Goal: Task Accomplishment & Management: Manage account settings

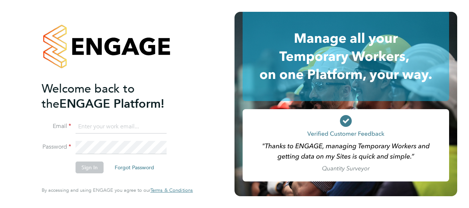
type input "alex.carroll@vistry.co.uk"
click at [94, 170] on button "Sign In" at bounding box center [90, 167] width 28 height 12
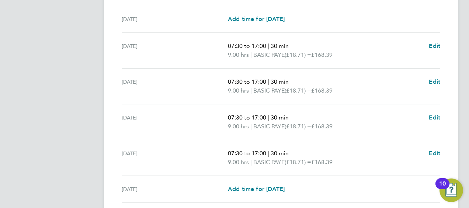
scroll to position [314, 0]
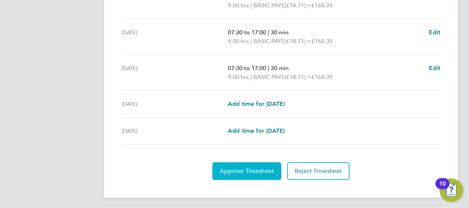
click at [251, 168] on span "Approve Timesheet" at bounding box center [247, 170] width 54 height 7
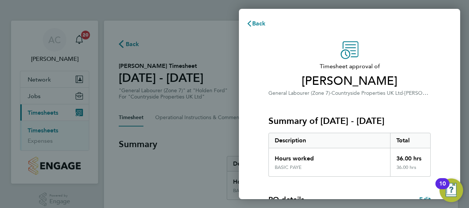
click at [251, 168] on div "Timesheet approval of Steven Charnley General Labourer (Zone 7) · Countryside P…" at bounding box center [349, 177] width 221 height 291
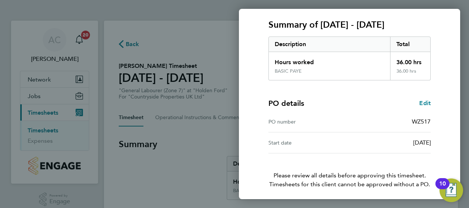
scroll to position [123, 0]
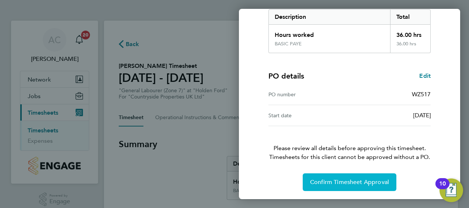
click at [351, 181] on span "Confirm Timesheet Approval" at bounding box center [349, 181] width 79 height 7
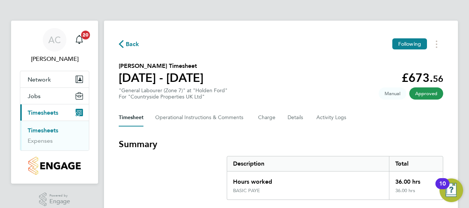
click at [43, 131] on link "Timesheets" at bounding box center [43, 130] width 31 height 7
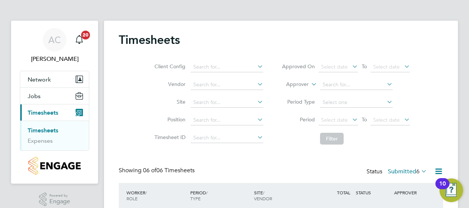
click at [366, 43] on div "Timesheets" at bounding box center [281, 43] width 324 height 22
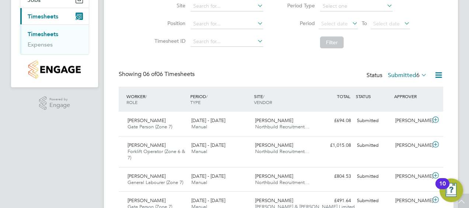
scroll to position [186, 0]
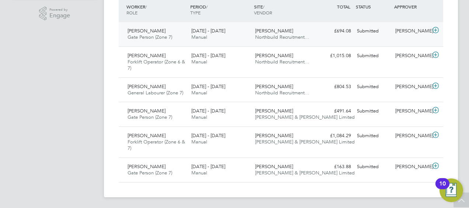
click at [146, 34] on span "Gate Person (Zone 7)" at bounding box center [150, 37] width 45 height 6
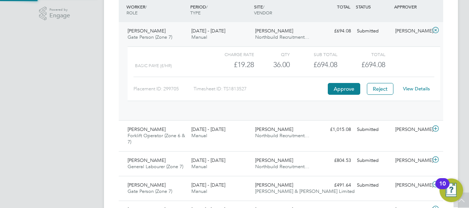
scroll to position [13, 72]
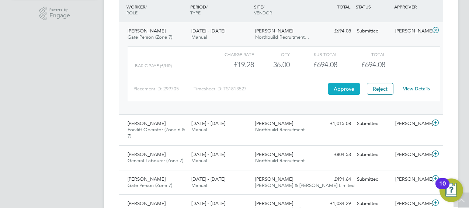
click at [346, 84] on button "Approve" at bounding box center [344, 89] width 32 height 12
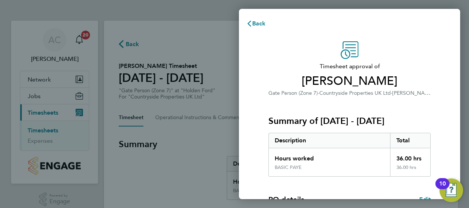
click at [417, 53] on div "Timesheet approval of [PERSON_NAME] Gate Person (Zone 7) · Countryside Properti…" at bounding box center [349, 69] width 162 height 56
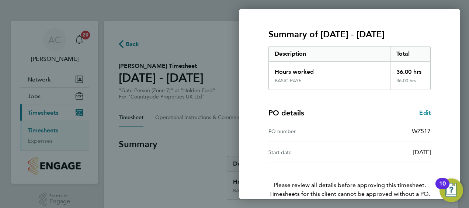
scroll to position [123, 0]
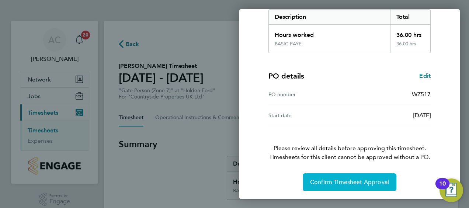
click at [337, 180] on span "Confirm Timesheet Approval" at bounding box center [349, 181] width 79 height 7
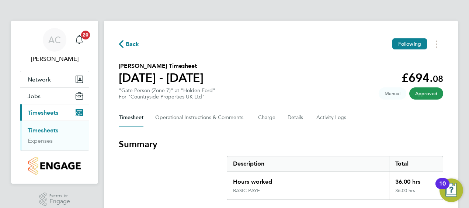
click at [50, 130] on link "Timesheets" at bounding box center [43, 130] width 31 height 7
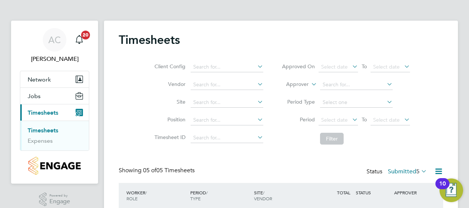
click at [41, 130] on link "Timesheets" at bounding box center [43, 130] width 31 height 7
click at [370, 42] on div "Timesheets" at bounding box center [281, 43] width 324 height 22
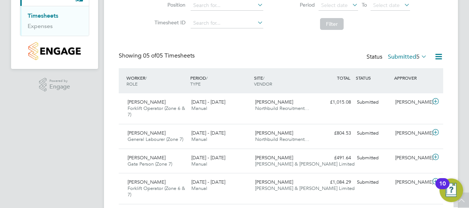
scroll to position [161, 0]
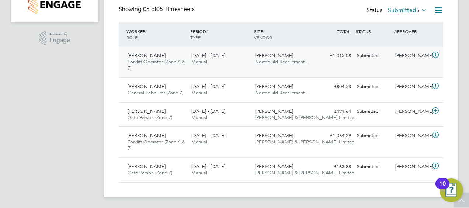
click at [163, 53] on div "Andrew Spencer Forklift Operator (Zone 6 & 7) 25 - 31 Aug 2025" at bounding box center [157, 62] width 64 height 25
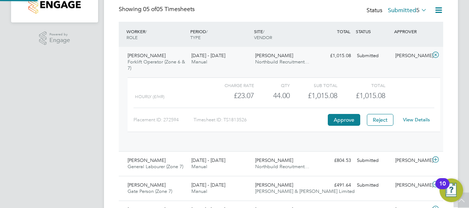
scroll to position [13, 72]
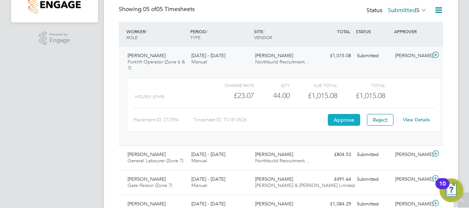
click at [344, 121] on button "Approve" at bounding box center [344, 120] width 32 height 12
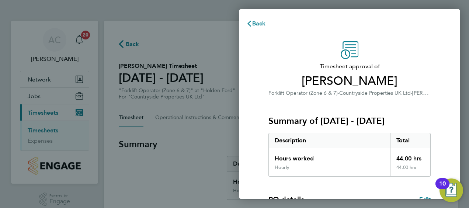
click at [283, 72] on h3 "Timesheet approval of Andrew Spencer" at bounding box center [349, 75] width 162 height 27
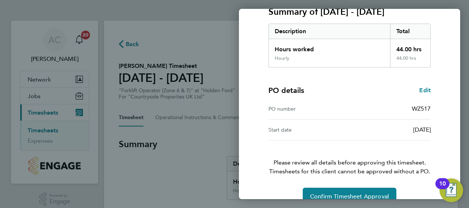
scroll to position [123, 0]
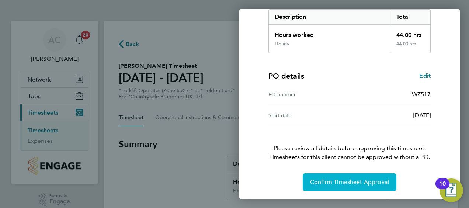
click at [355, 180] on span "Confirm Timesheet Approval" at bounding box center [349, 181] width 79 height 7
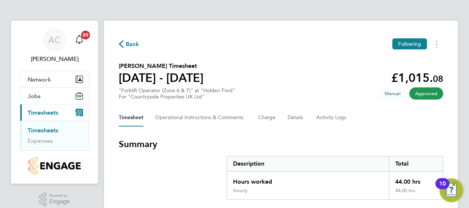
click at [340, 143] on h3 "Summary" at bounding box center [281, 144] width 324 height 12
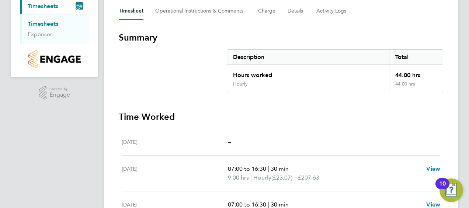
scroll to position [88, 0]
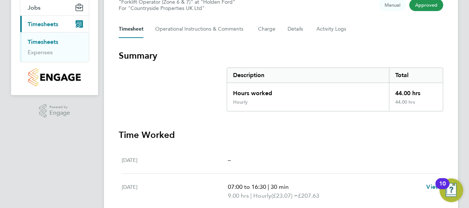
click at [46, 42] on link "Timesheets" at bounding box center [43, 41] width 31 height 7
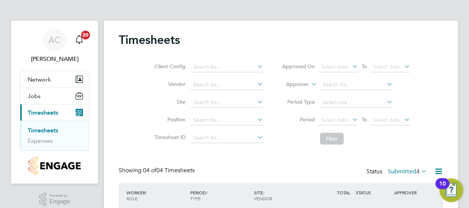
click at [425, 37] on div "Timesheets" at bounding box center [281, 43] width 324 height 22
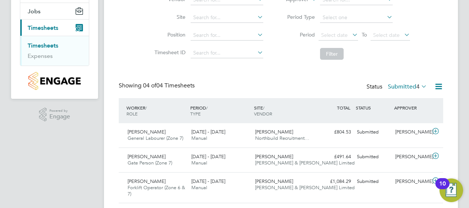
scroll to position [130, 0]
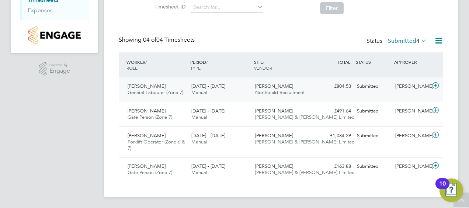
click at [149, 87] on span "[PERSON_NAME]" at bounding box center [147, 86] width 38 height 6
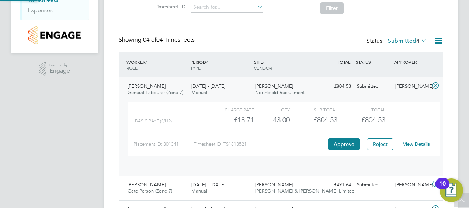
scroll to position [13, 72]
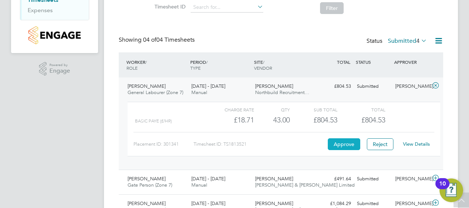
click at [341, 142] on button "Approve" at bounding box center [344, 144] width 32 height 12
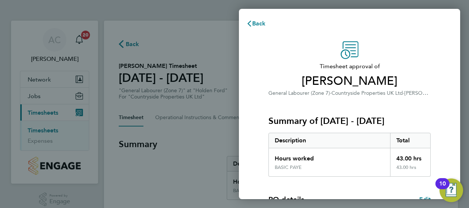
click at [276, 57] on div "Timesheet approval of [PERSON_NAME] General Labourer (Zone 7) · Countryside Pro…" at bounding box center [349, 69] width 162 height 56
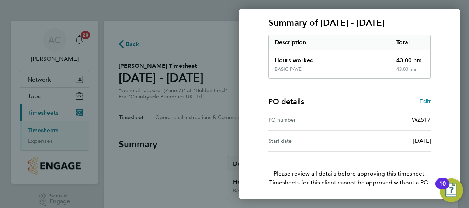
scroll to position [123, 0]
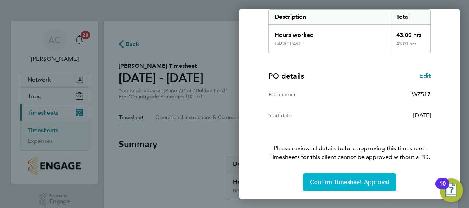
click at [336, 181] on span "Confirm Timesheet Approval" at bounding box center [349, 181] width 79 height 7
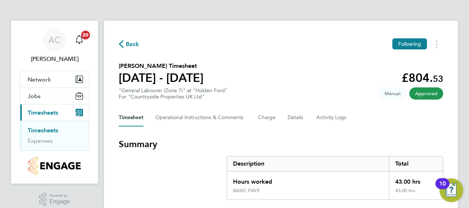
click at [41, 130] on link "Timesheets" at bounding box center [43, 130] width 31 height 7
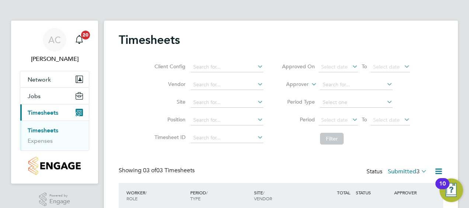
click at [381, 24] on div "Timesheets Client Config Vendor Site Position Timesheet ID Approved On Select d…" at bounding box center [281, 162] width 354 height 282
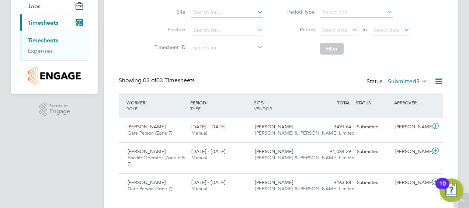
scroll to position [106, 0]
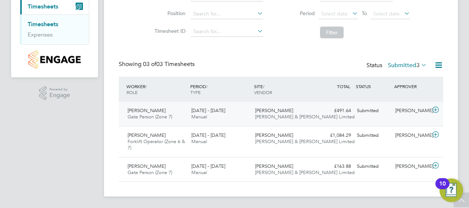
click at [165, 114] on span "Gate Person (Zone 7)" at bounding box center [150, 117] width 45 height 6
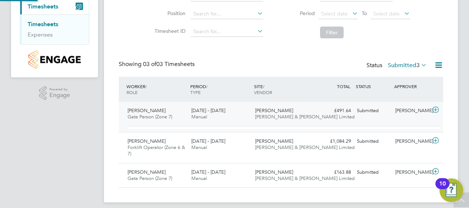
scroll to position [13, 72]
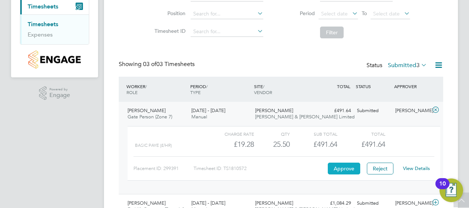
click at [333, 165] on button "Approve" at bounding box center [344, 169] width 32 height 12
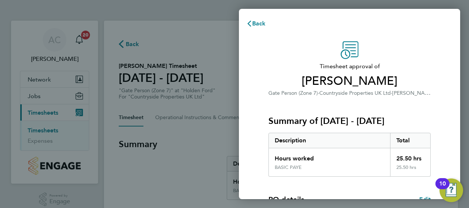
click at [249, 76] on div "Timesheet approval of [PERSON_NAME] Gate Person (Zone 7) · Countryside Properti…" at bounding box center [349, 177] width 221 height 291
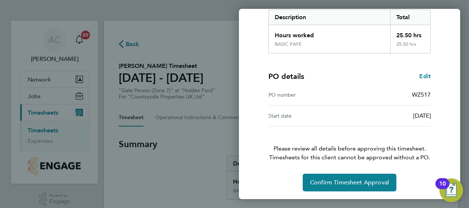
scroll to position [123, 0]
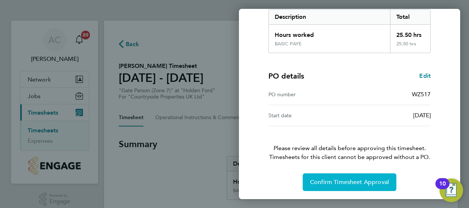
click at [313, 175] on button "Confirm Timesheet Approval" at bounding box center [350, 182] width 94 height 18
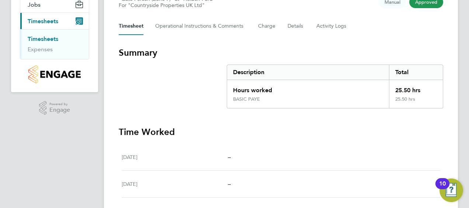
scroll to position [49, 0]
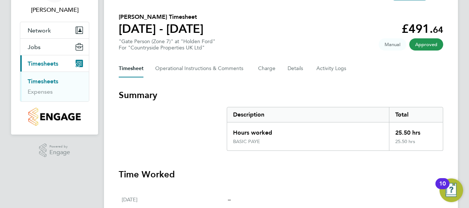
click at [50, 82] on link "Timesheets" at bounding box center [43, 81] width 31 height 7
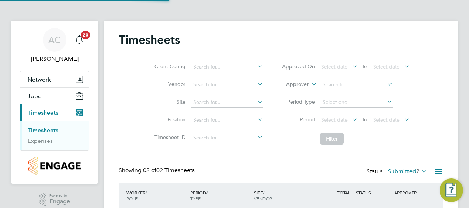
scroll to position [18, 64]
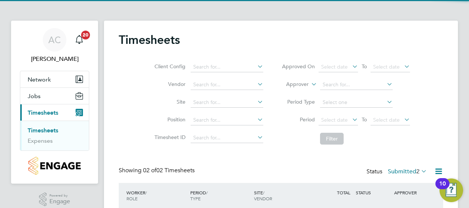
click at [136, 107] on div "Client Config Vendor Site Position Timesheet ID Approved On Select date To Sele…" at bounding box center [281, 102] width 324 height 94
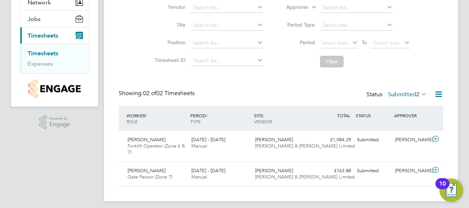
scroll to position [81, 0]
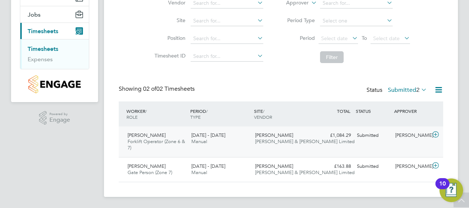
click at [147, 136] on span "Andrew Doveston" at bounding box center [147, 135] width 38 height 6
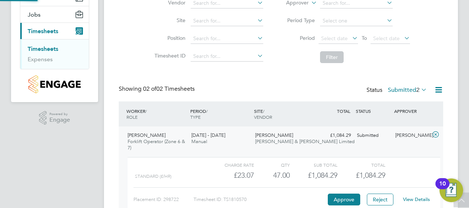
scroll to position [13, 72]
click at [342, 198] on button "Approve" at bounding box center [344, 200] width 32 height 12
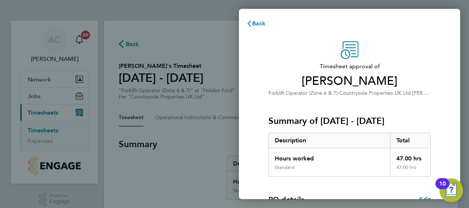
click at [279, 57] on div "Timesheet approval of Andrew Doveston Forklift Operator (Zone 6 & 7) · Countrys…" at bounding box center [349, 69] width 162 height 56
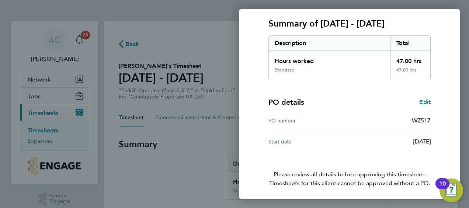
scroll to position [123, 0]
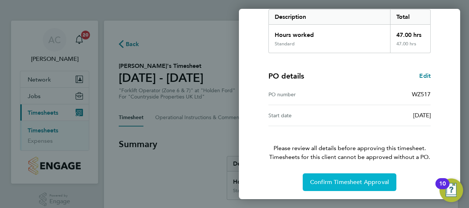
click at [343, 187] on button "Confirm Timesheet Approval" at bounding box center [350, 182] width 94 height 18
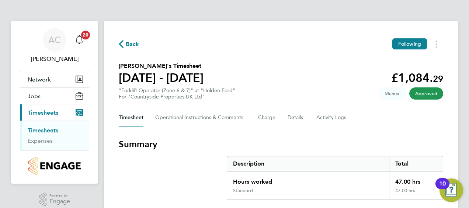
click at [177, 178] on section "Summary Description Total Hours worked 47.00 hrs Standard 47.00 hrs" at bounding box center [281, 169] width 324 height 62
click at [50, 128] on link "Timesheets" at bounding box center [43, 130] width 31 height 7
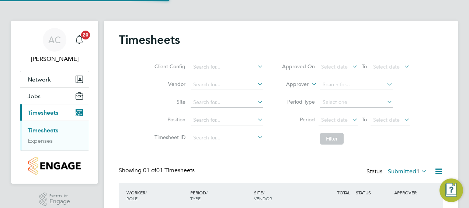
scroll to position [18, 64]
click at [131, 79] on div "Client Config Vendor Site Position Timesheet ID Approved On Select date To Sele…" at bounding box center [281, 102] width 324 height 94
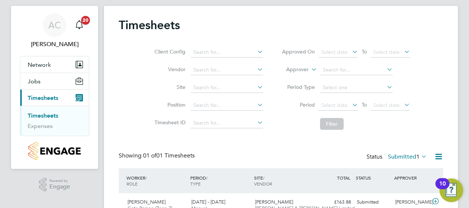
scroll to position [51, 0]
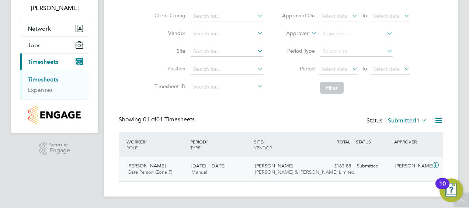
click at [139, 165] on span "[PERSON_NAME]" at bounding box center [147, 166] width 38 height 6
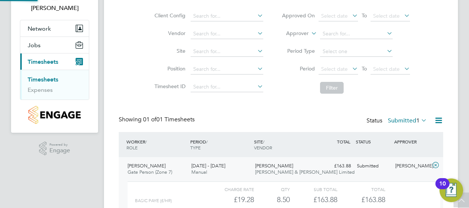
scroll to position [13, 72]
click at [127, 78] on div "Client Config Vendor Site Position Timesheet ID Approved On Select date To Sele…" at bounding box center [281, 51] width 324 height 94
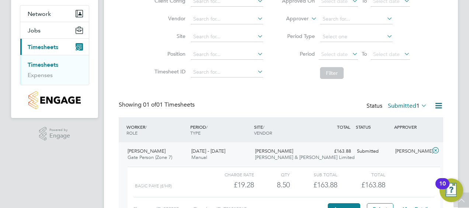
scroll to position [118, 0]
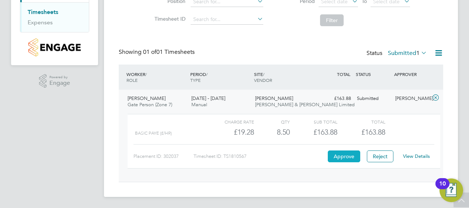
click at [345, 150] on button "Approve" at bounding box center [344, 156] width 32 height 12
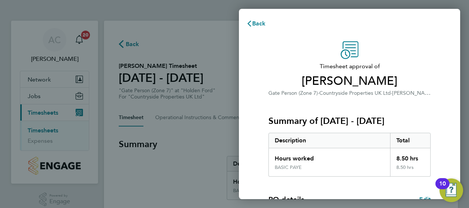
click at [273, 52] on div "Timesheet approval of [PERSON_NAME][GEOGRAPHIC_DATA] Person (Zone 7) · Countrys…" at bounding box center [349, 69] width 162 height 56
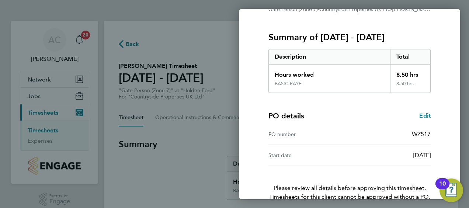
scroll to position [123, 0]
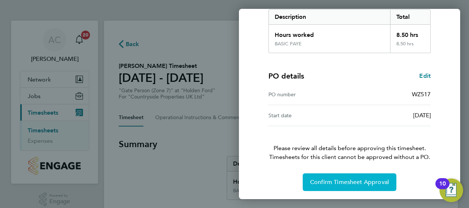
click at [345, 186] on button "Confirm Timesheet Approval" at bounding box center [350, 182] width 94 height 18
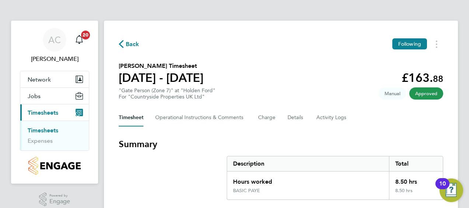
click at [145, 181] on section "Summary Description Total Hours worked 8.50 hrs BASIC PAYE 8.50 hrs" at bounding box center [281, 169] width 324 height 62
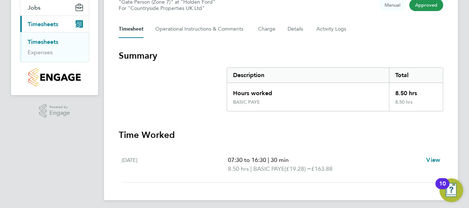
scroll to position [92, 0]
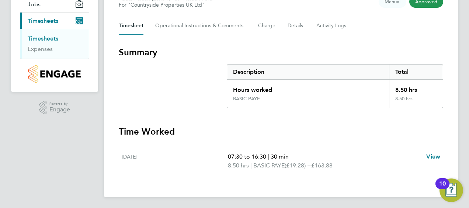
click at [145, 181] on div "Back Following [PERSON_NAME] Timesheet [DATE] - [DATE] £163. 88 "Gate Person (Z…" at bounding box center [281, 63] width 354 height 268
